Goal: Check status: Check status

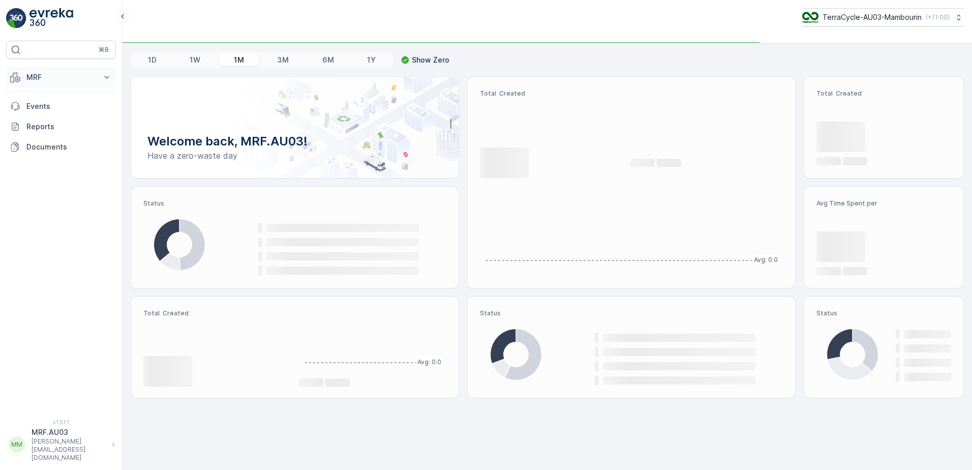
click at [54, 74] on p "MRF" at bounding box center [60, 77] width 69 height 10
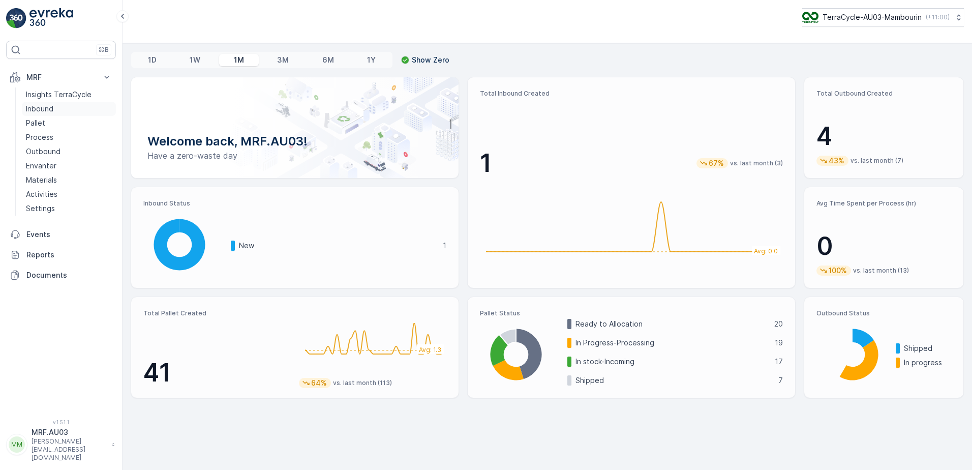
click at [45, 106] on p "Inbound" at bounding box center [39, 109] width 27 height 10
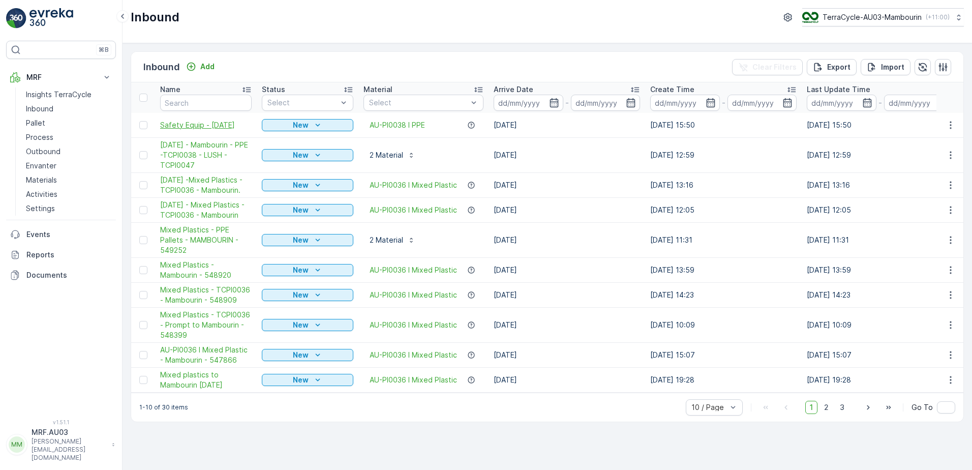
click at [190, 126] on span "Safety Equip - [DATE]" at bounding box center [206, 125] width 92 height 10
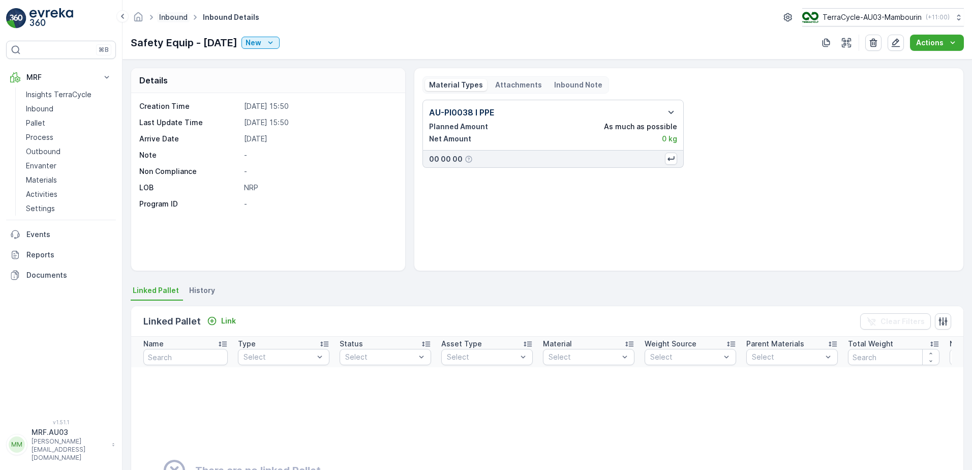
click at [173, 17] on link "Inbound" at bounding box center [173, 17] width 28 height 9
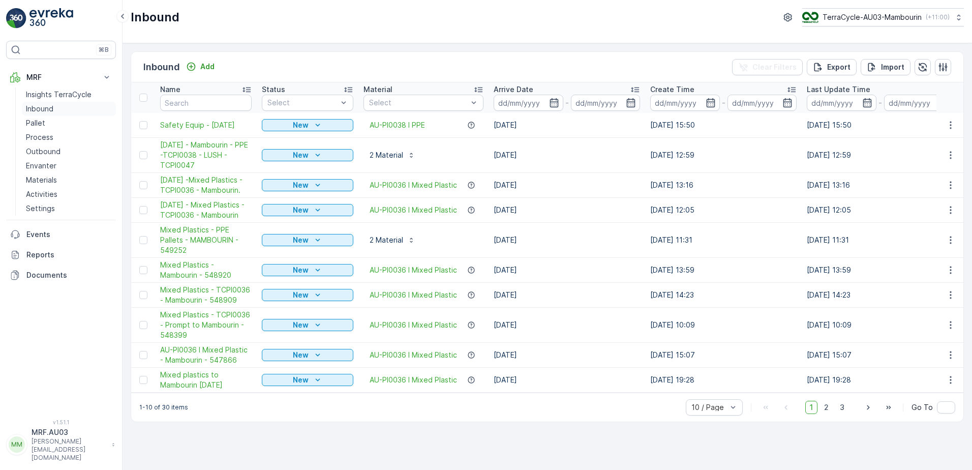
click at [37, 107] on p "Inbound" at bounding box center [39, 109] width 27 height 10
click at [184, 124] on span "Safety Equip - [DATE]" at bounding box center [206, 125] width 92 height 10
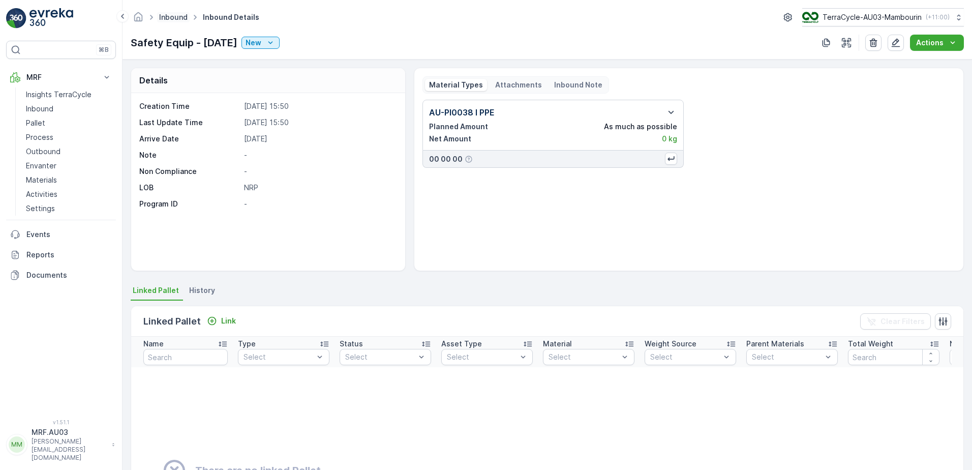
click at [166, 14] on link "Inbound" at bounding box center [173, 17] width 28 height 9
